Goal: Task Accomplishment & Management: Manage account settings

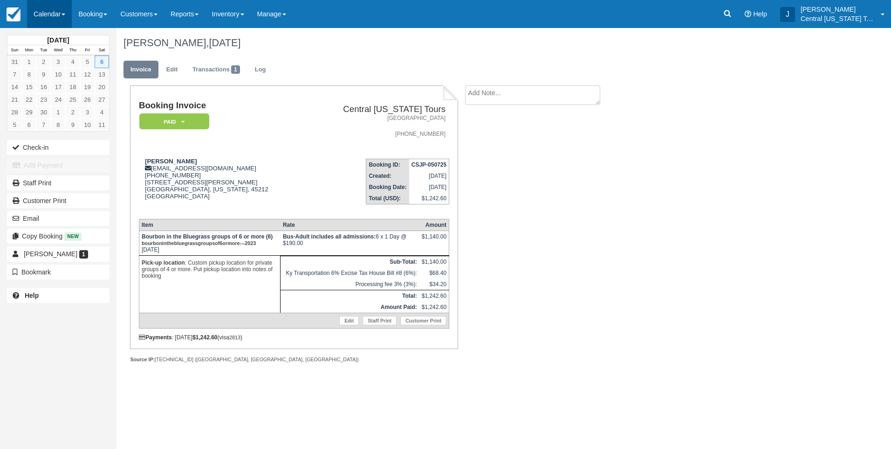
click at [55, 12] on link "Calendar" at bounding box center [49, 14] width 45 height 28
click at [57, 92] on link "Month" at bounding box center [65, 88] width 74 height 20
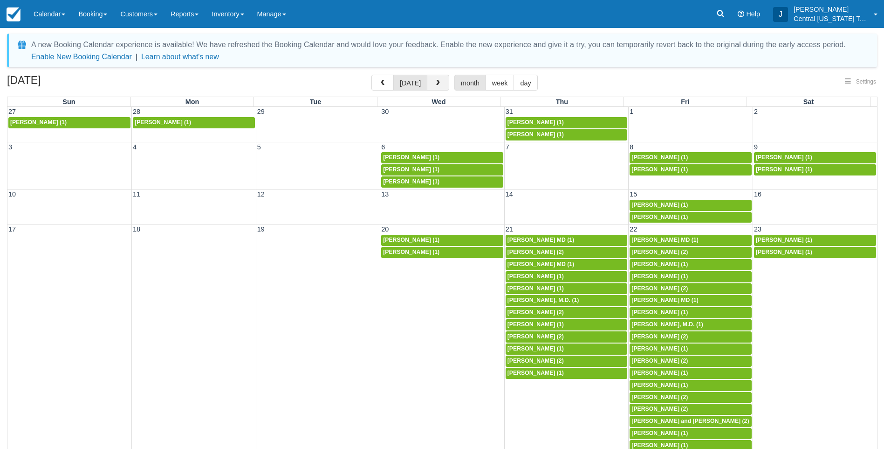
click at [440, 80] on button "button" at bounding box center [438, 83] width 22 height 16
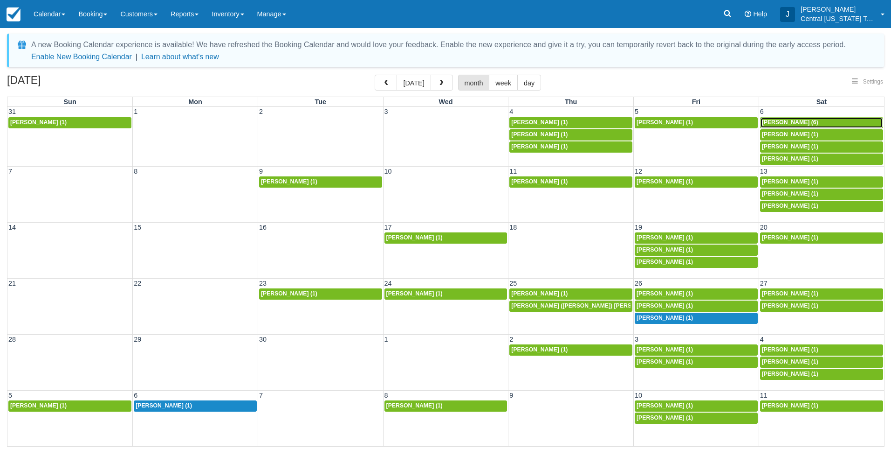
click at [791, 124] on span "Alexander Foxx (6)" at bounding box center [790, 122] width 56 height 7
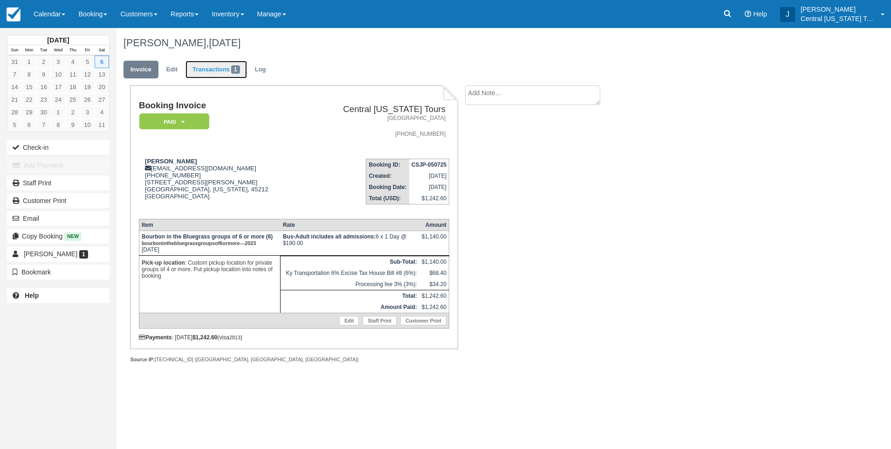
click at [225, 70] on link "Transactions 1" at bounding box center [217, 70] width 62 height 18
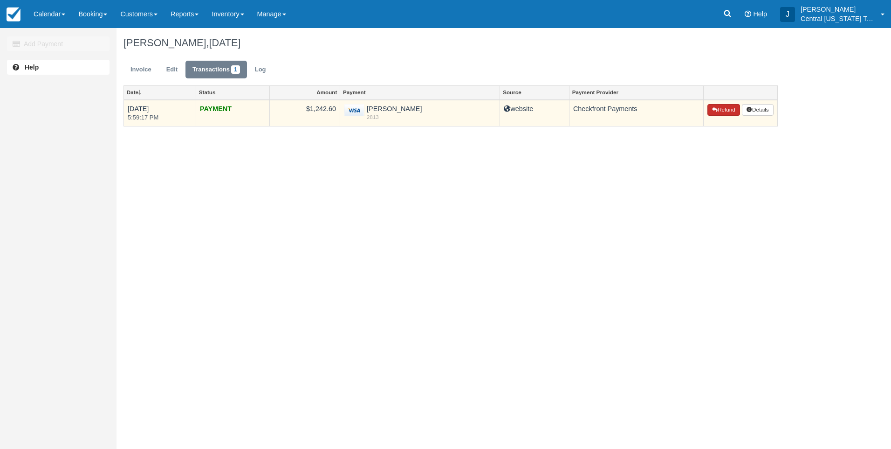
click at [727, 111] on button "Refund" at bounding box center [724, 110] width 33 height 12
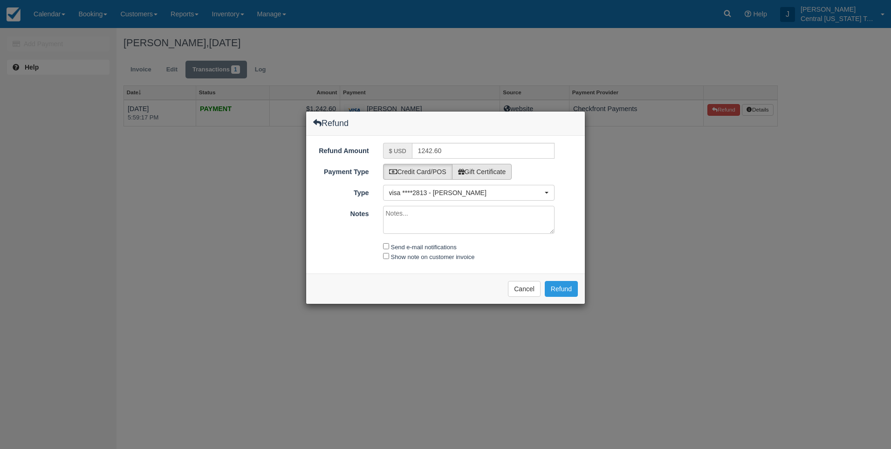
click at [492, 173] on label "Gift Certificate" at bounding box center [482, 172] width 60 height 16
radio input "true"
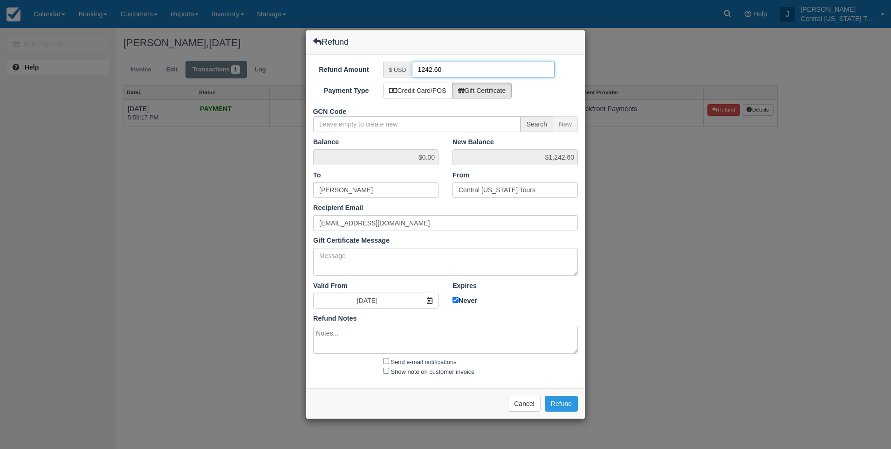
click at [457, 68] on input "1242.60" at bounding box center [483, 70] width 143 height 16
drag, startPoint x: 466, startPoint y: 70, endPoint x: 337, endPoint y: 83, distance: 130.2
click at [350, 83] on div "Refund Amount $ USD 1242.60 Payment Type Credit Card/POS Gift Certificate GCN C…" at bounding box center [445, 221] width 279 height 333
type input "620"
click at [487, 87] on label "Gift Certificate" at bounding box center [482, 91] width 60 height 16
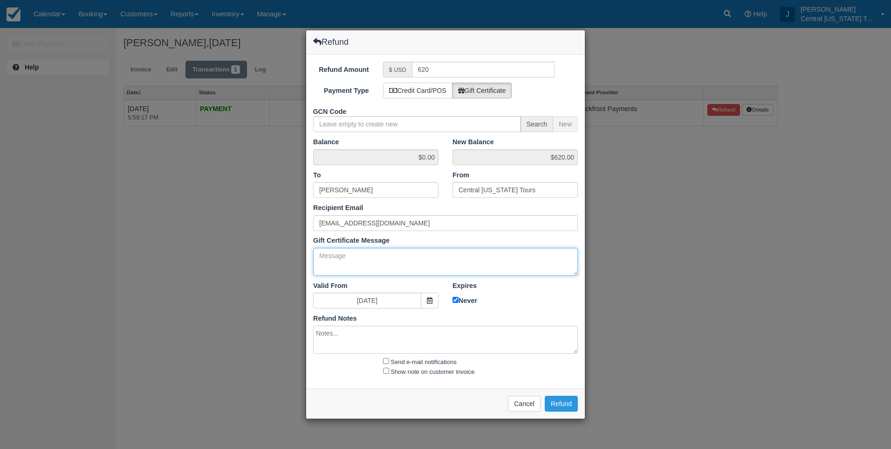
click at [356, 258] on textarea "Gift Certificate Message" at bounding box center [445, 262] width 265 height 28
type textarea "Gift certificate for cancellation"
click at [375, 323] on div "Balance $0.00 New Balance $620.00 To Alexander Foxx From Central Kentucky Tours…" at bounding box center [445, 246] width 265 height 219
click at [373, 337] on textarea at bounding box center [445, 339] width 265 height 28
type textarea "Gift certificate for cancellation"
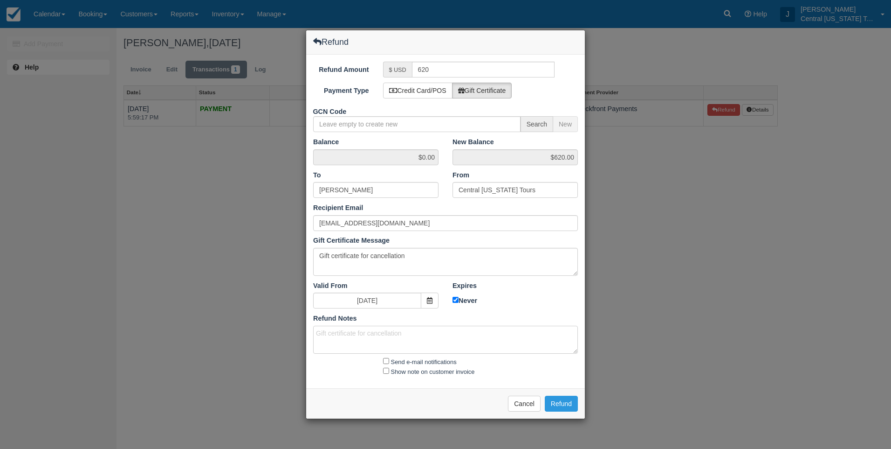
click at [385, 365] on div "Send e-mail notifications" at bounding box center [469, 361] width 186 height 11
click at [385, 375] on div "Show note on customer invoice" at bounding box center [469, 371] width 186 height 10
click at [387, 370] on input "Show note on customer invoice" at bounding box center [386, 370] width 6 height 6
checkbox input "true"
click at [387, 360] on input "Send e-mail notifications" at bounding box center [386, 361] width 6 height 6
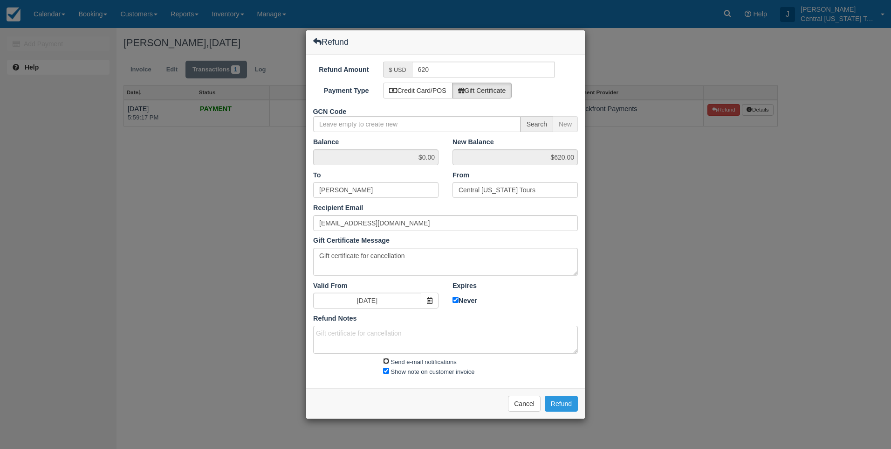
checkbox input "true"
click at [567, 401] on button "Refund" at bounding box center [561, 403] width 33 height 16
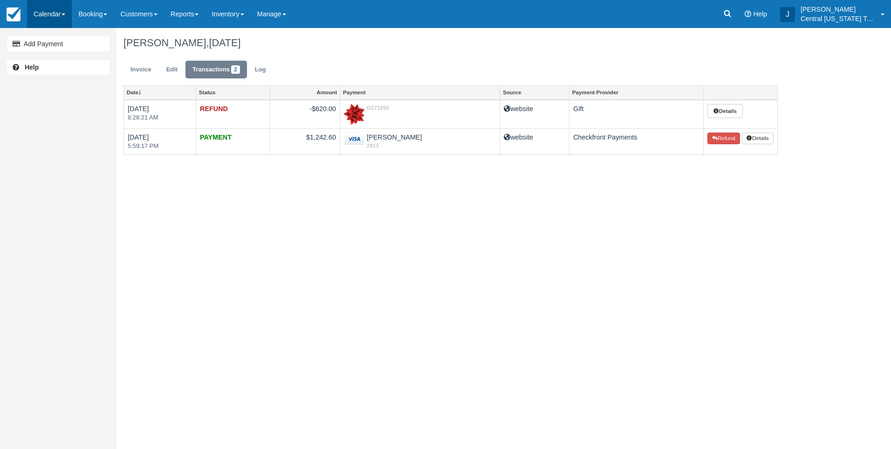
click at [44, 19] on link "Calendar" at bounding box center [49, 14] width 45 height 28
click at [58, 85] on link "Month" at bounding box center [65, 88] width 74 height 20
